Goal: Check status

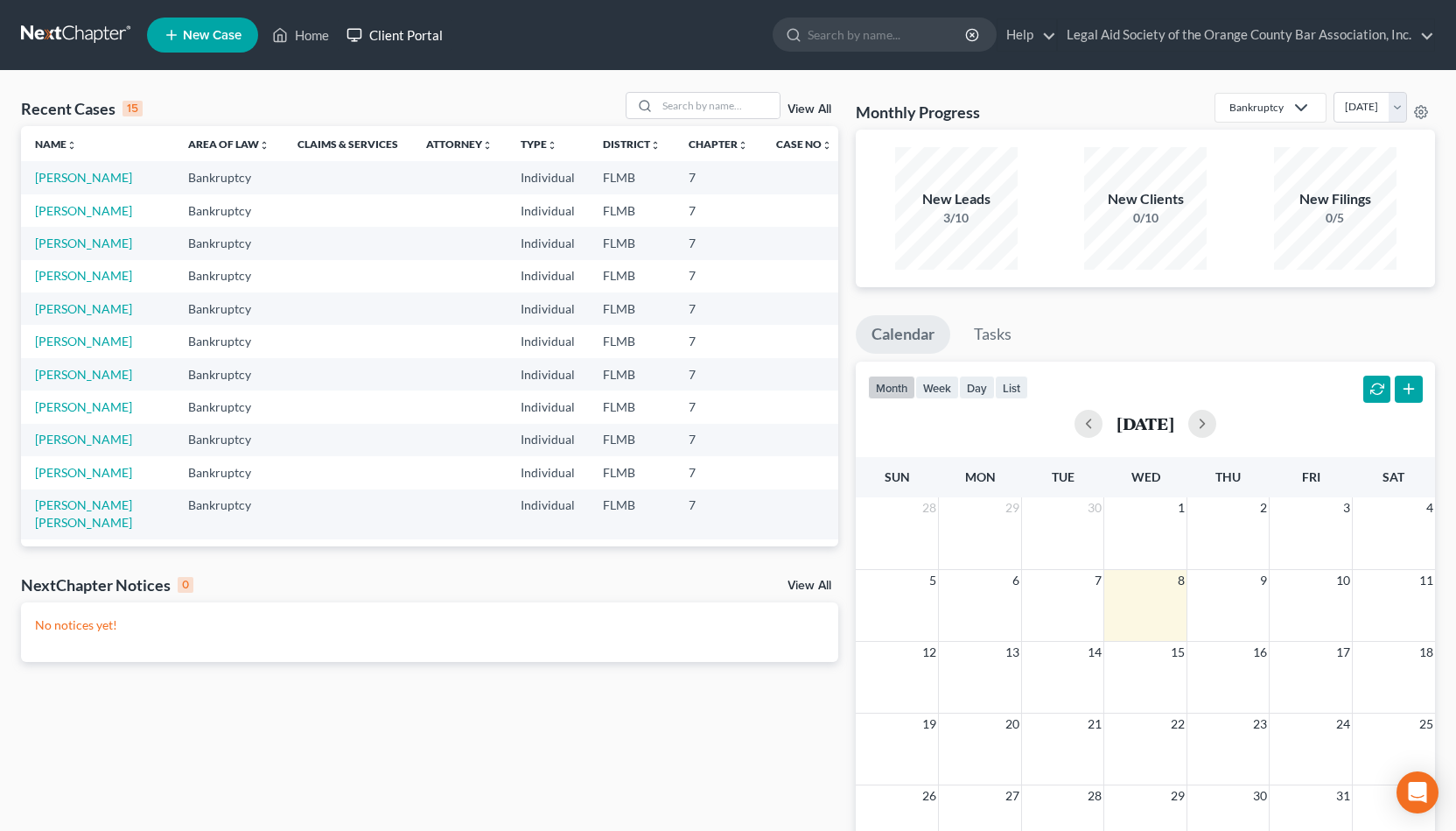
click at [393, 20] on link "Client Portal" at bounding box center [394, 35] width 114 height 32
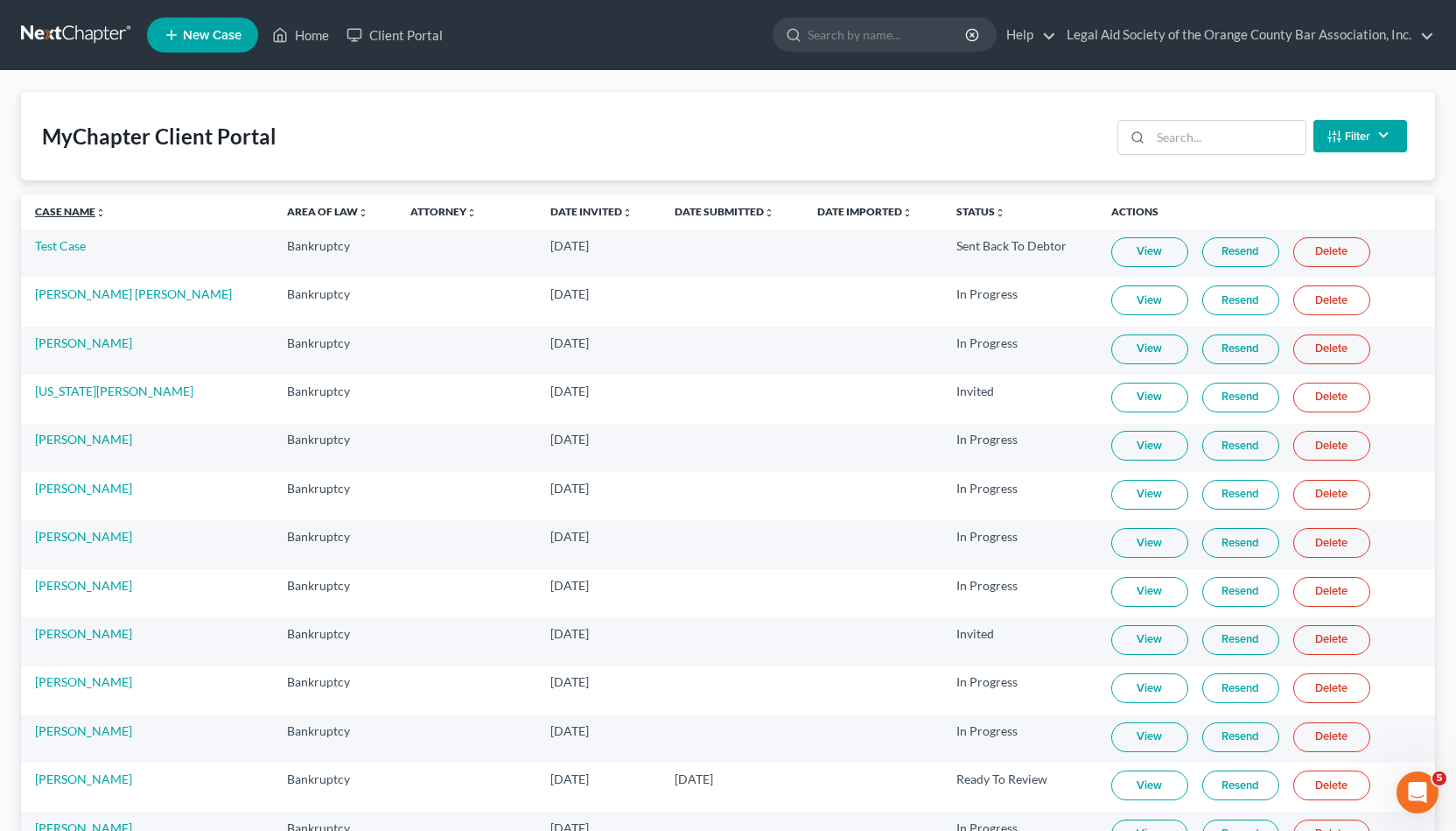
click at [67, 215] on link "Case Name unfold_more expand_more expand_less" at bounding box center [71, 212] width 71 height 13
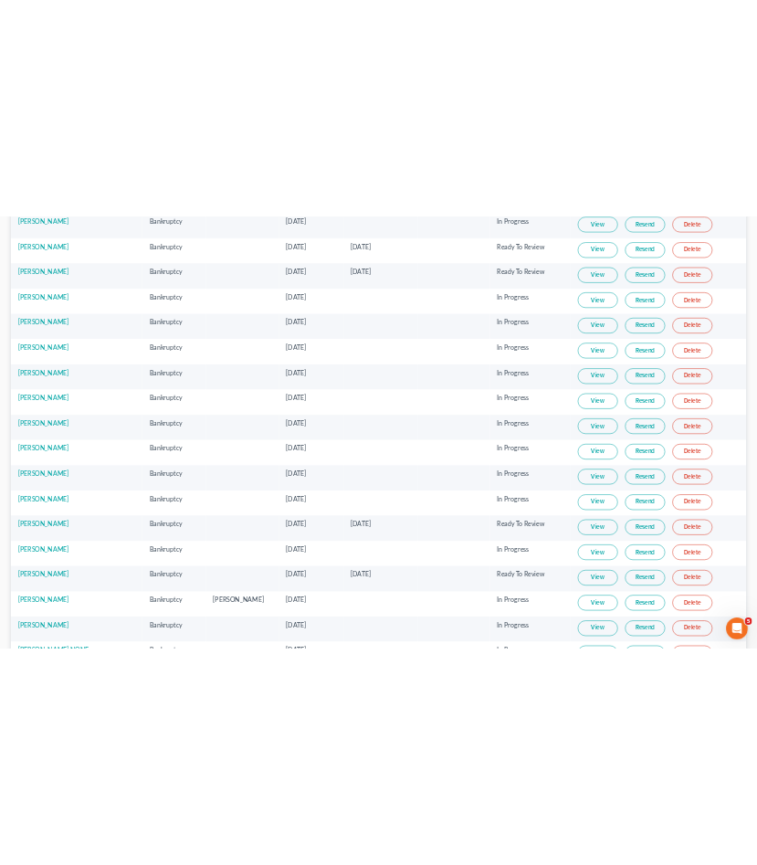
scroll to position [547, 0]
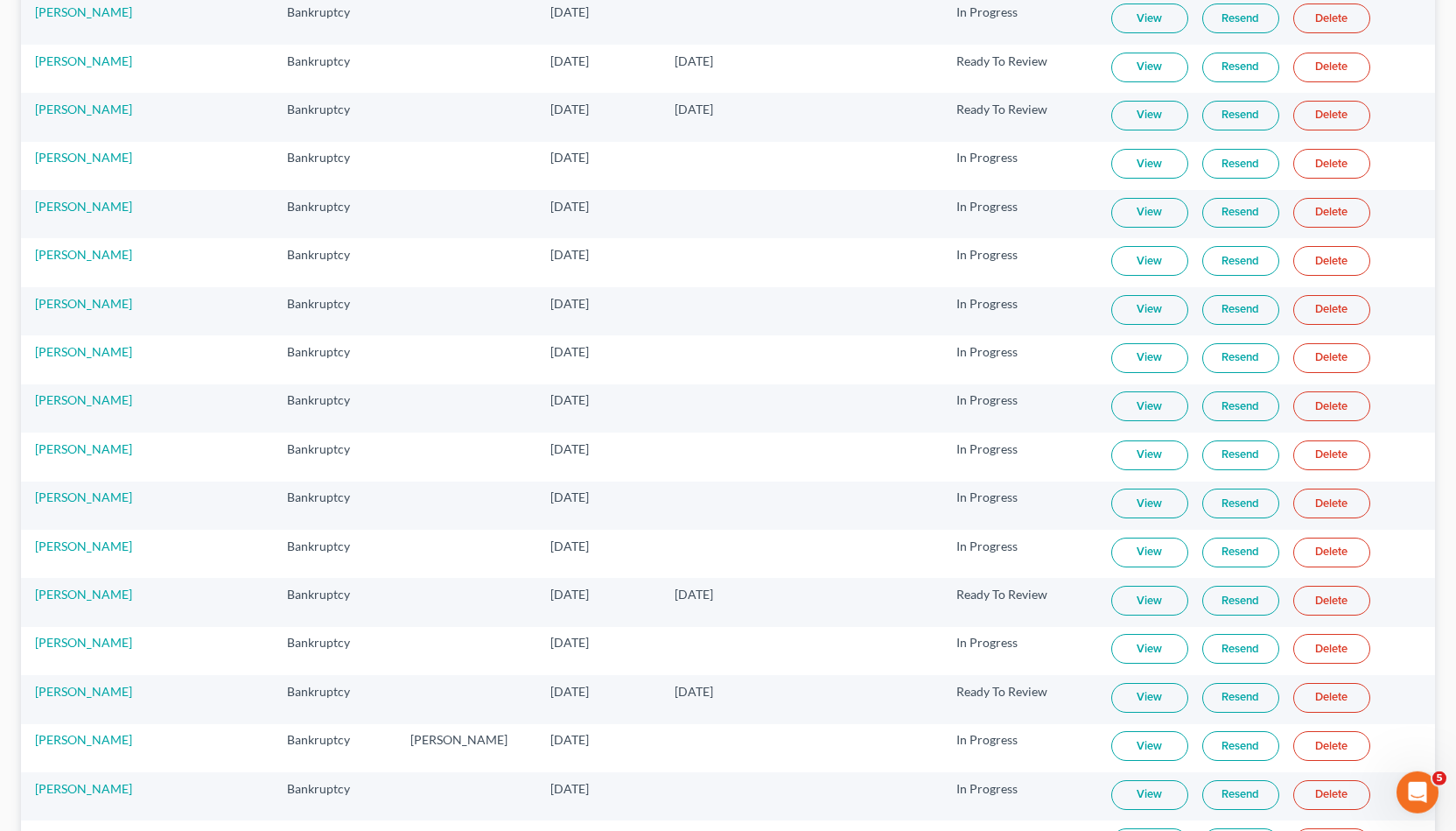
click at [1112, 345] on link "View" at bounding box center [1150, 358] width 77 height 30
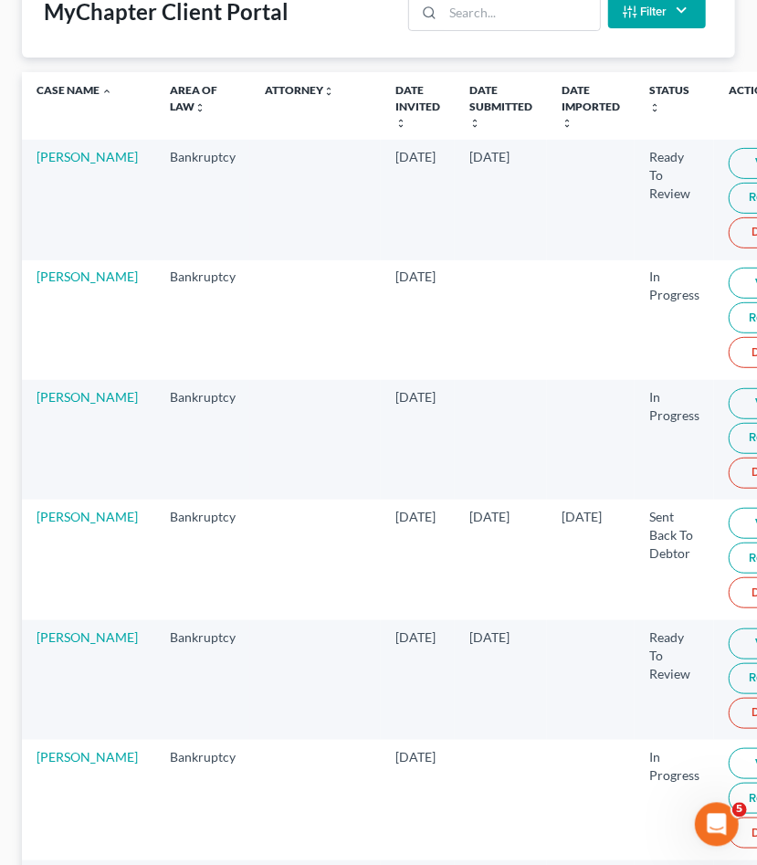
scroll to position [138, 0]
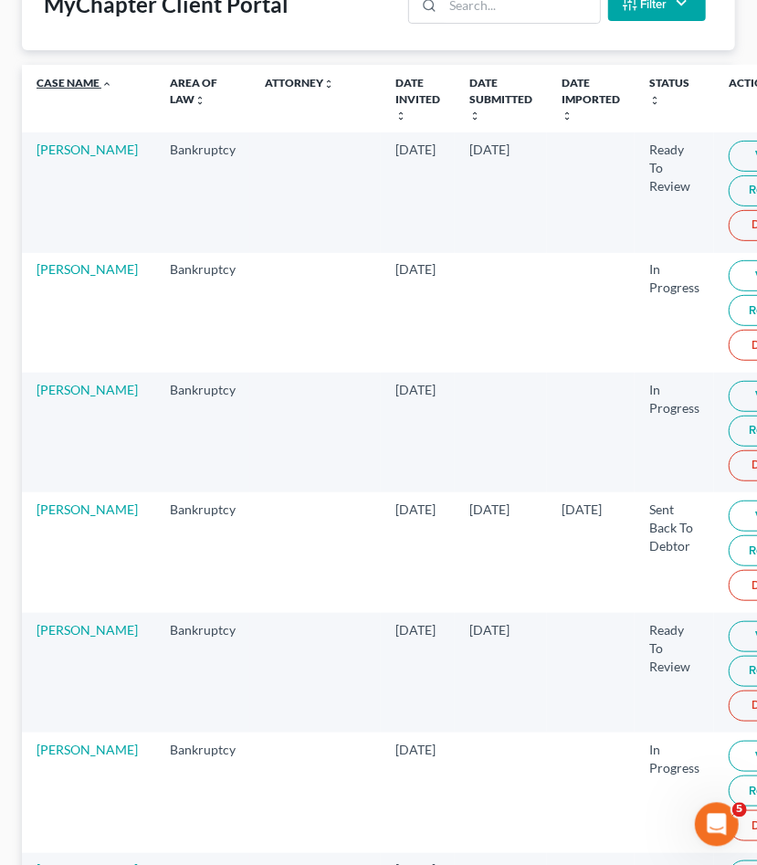
click at [58, 85] on link "Case Name unfold_more expand_more expand_less" at bounding box center [75, 83] width 76 height 14
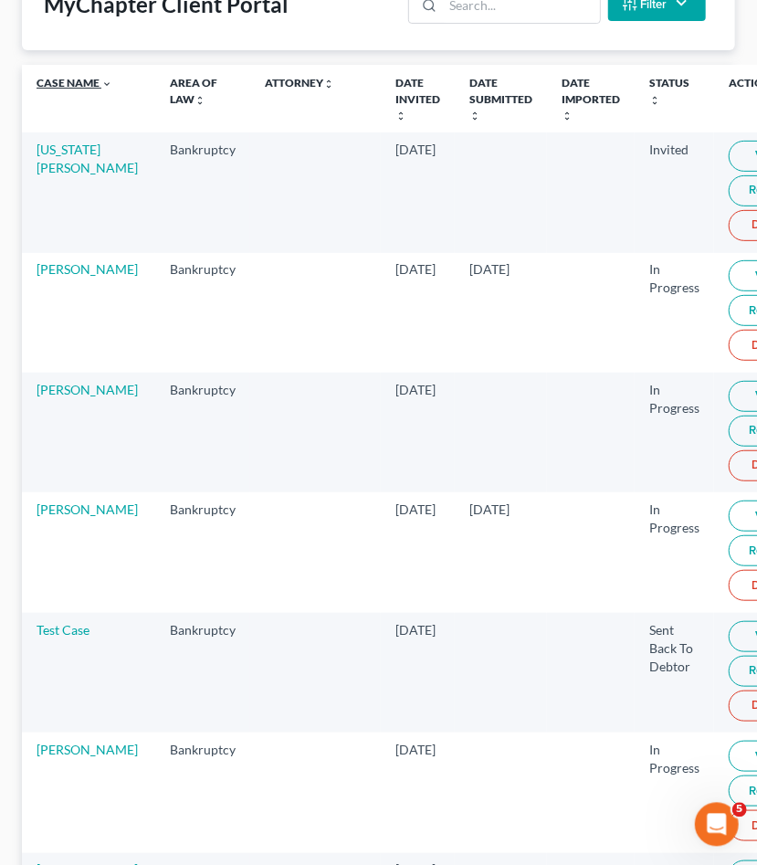
click at [58, 85] on link "Case Name unfold_more expand_more expand_less" at bounding box center [75, 83] width 76 height 14
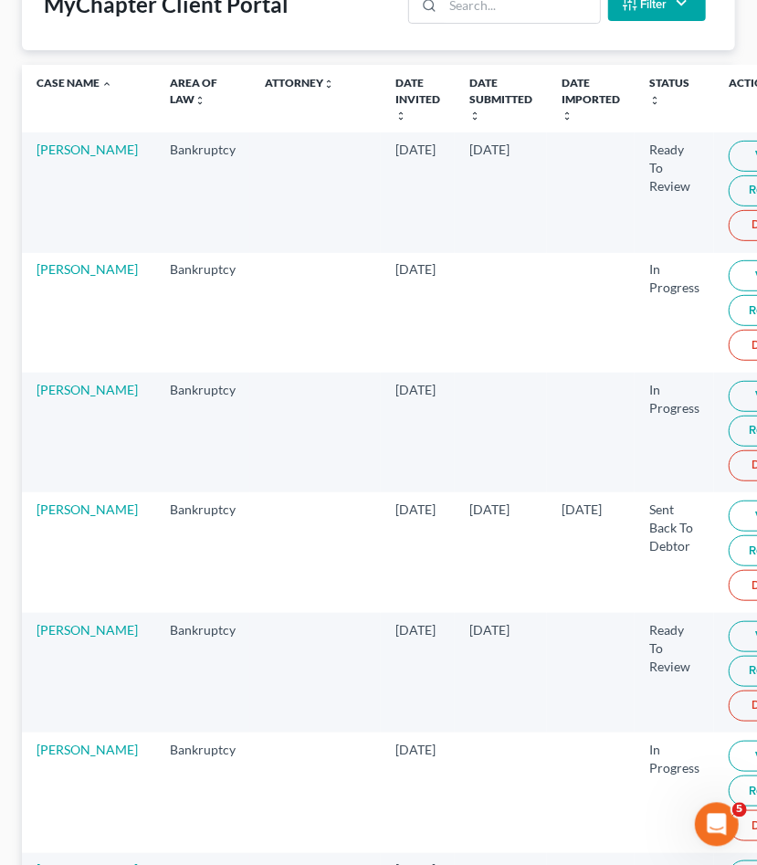
click at [455, 87] on th "Date Submitted unfold_more expand_more expand_less" at bounding box center [501, 99] width 92 height 68
click at [455, 91] on th "Date Submitted unfold_more expand_more expand_less" at bounding box center [501, 99] width 92 height 68
click at [469, 100] on link "Date Submitted unfold_more expand_more expand_less" at bounding box center [500, 98] width 63 height 45
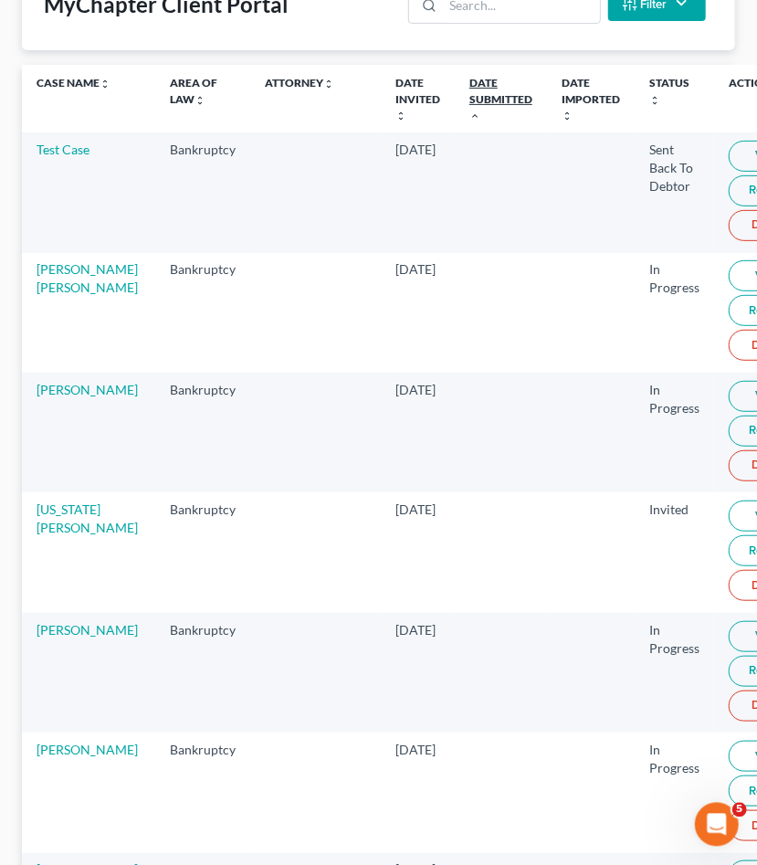
click at [469, 100] on link "Date Submitted unfold_more expand_more expand_less" at bounding box center [500, 98] width 63 height 45
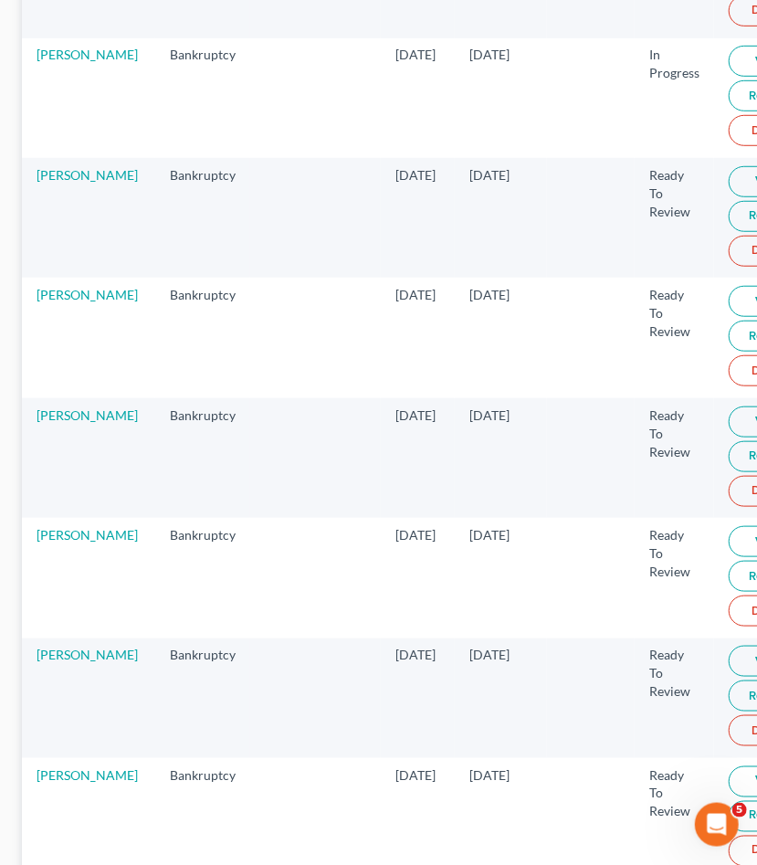
scroll to position [394, 0]
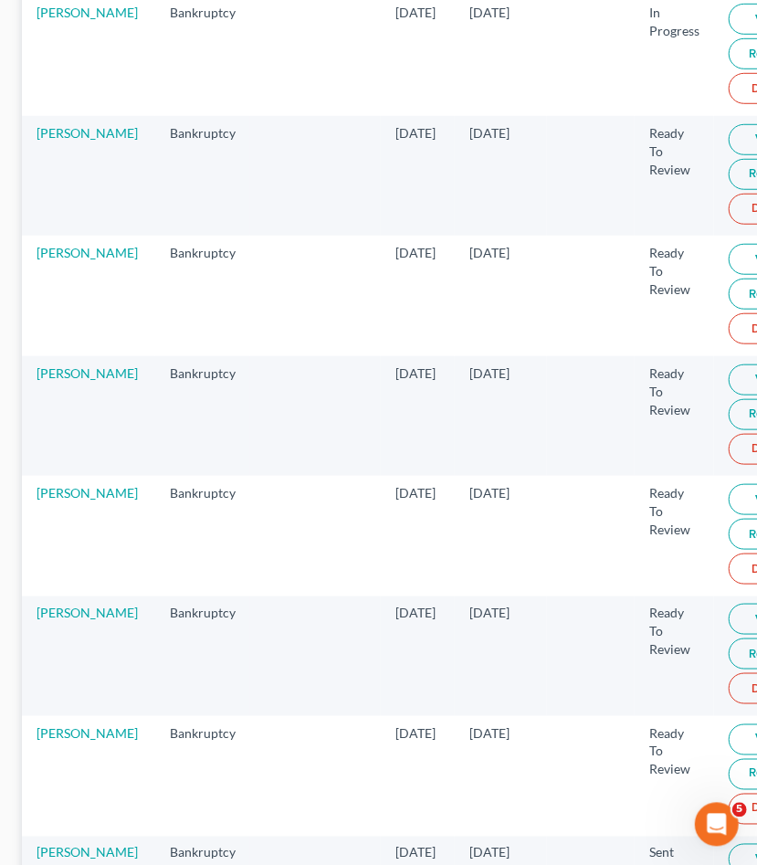
click at [729, 377] on link "View" at bounding box center [769, 379] width 80 height 31
